Goal: Information Seeking & Learning: Learn about a topic

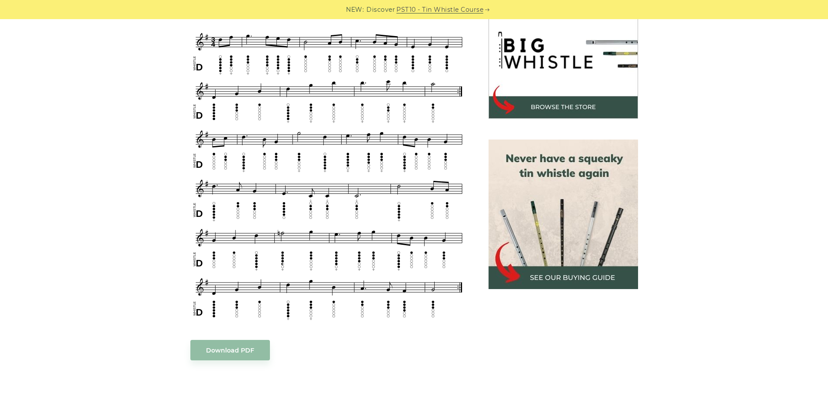
scroll to position [263, 0]
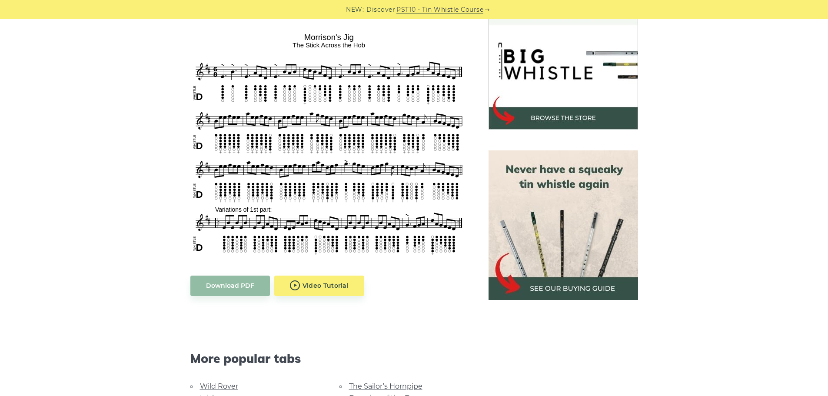
scroll to position [270, 0]
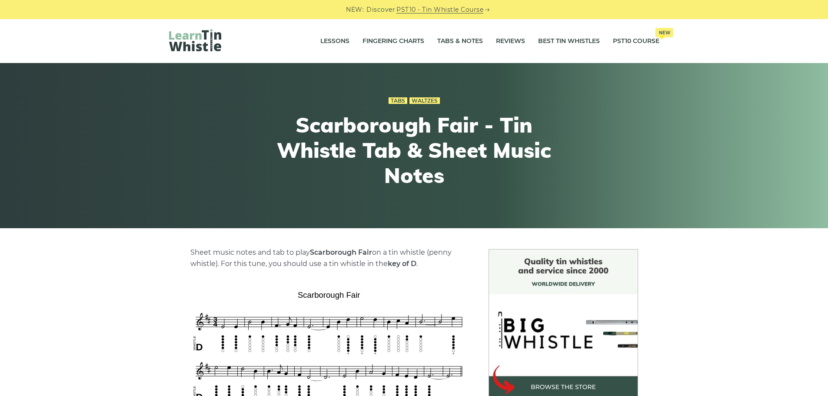
scroll to position [227, 0]
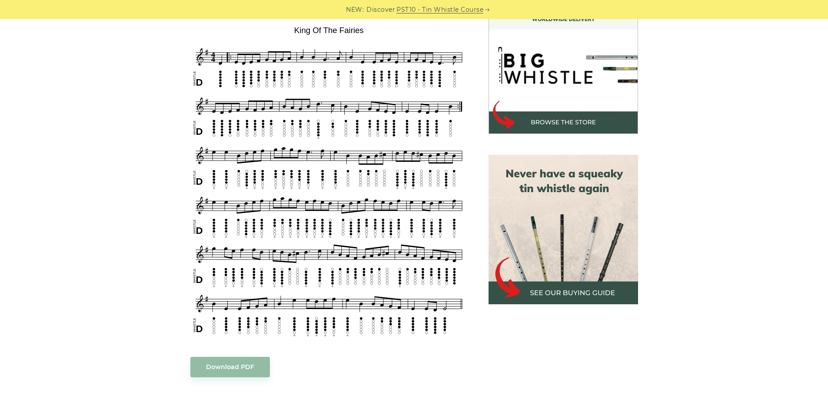
scroll to position [264, 0]
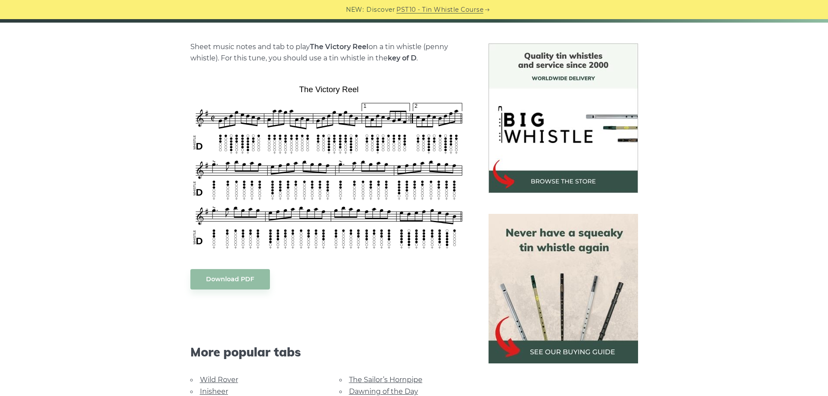
scroll to position [206, 0]
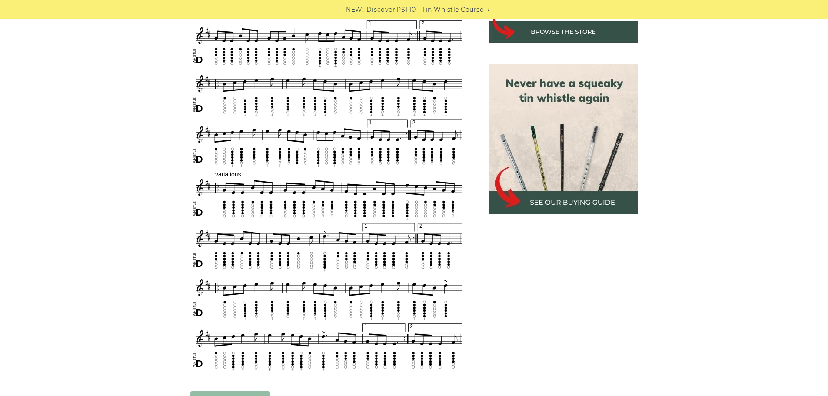
scroll to position [348, 0]
